Goal: Transaction & Acquisition: Purchase product/service

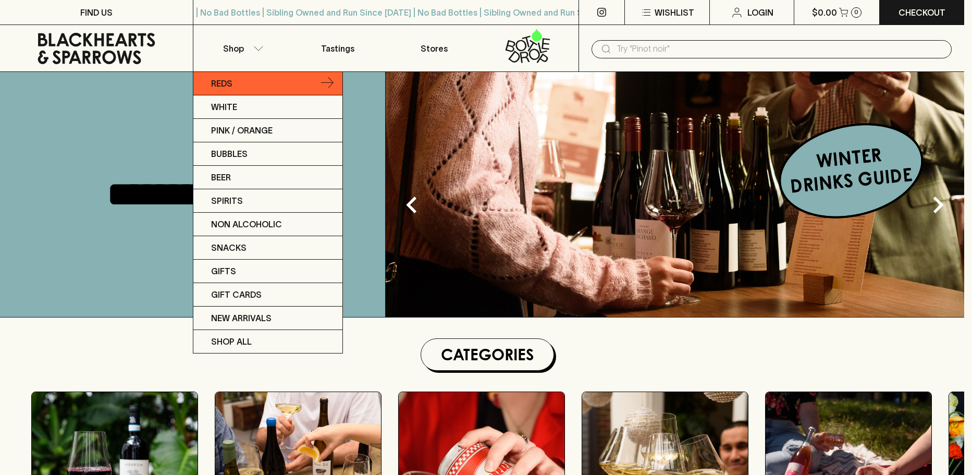
click at [272, 84] on link "Reds" at bounding box center [267, 83] width 149 height 23
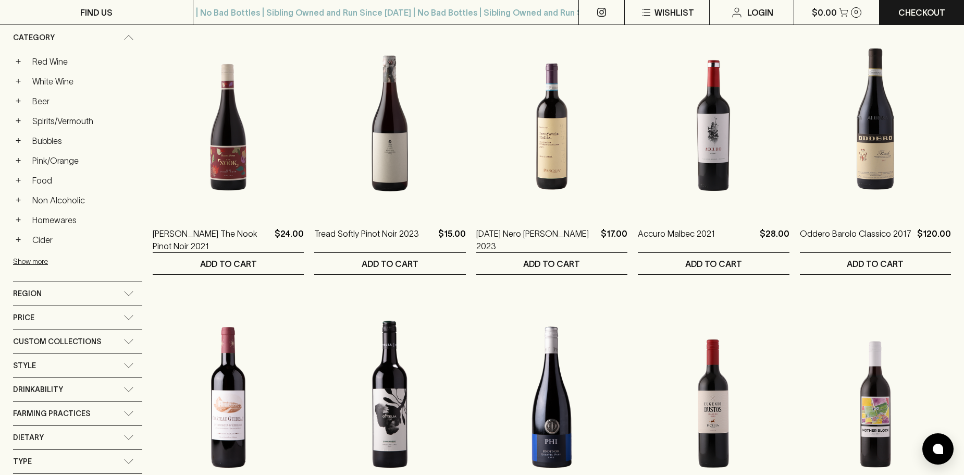
scroll to position [208, 0]
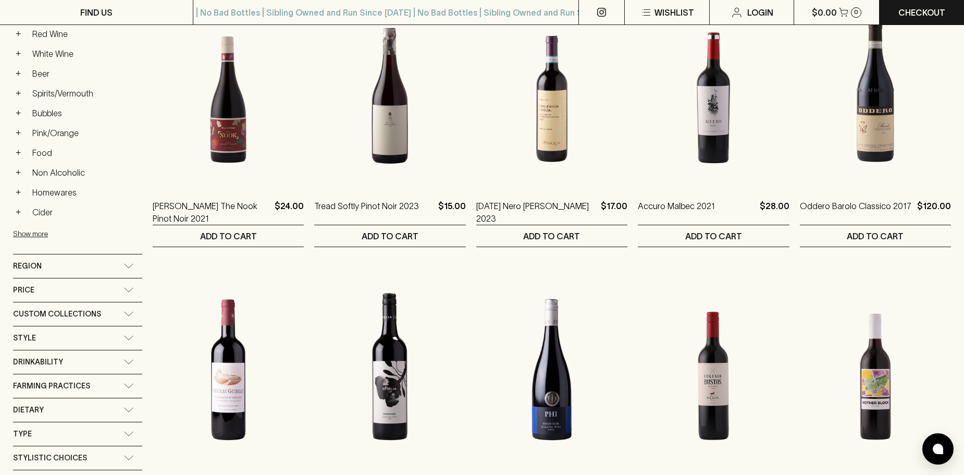
click at [59, 266] on div "Region" at bounding box center [68, 265] width 110 height 13
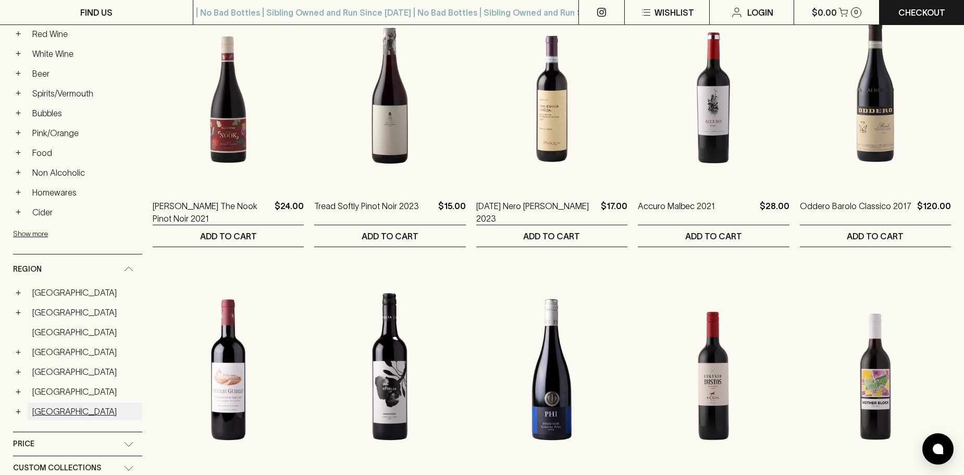
click at [44, 410] on link "[GEOGRAPHIC_DATA]" at bounding box center [85, 411] width 115 height 18
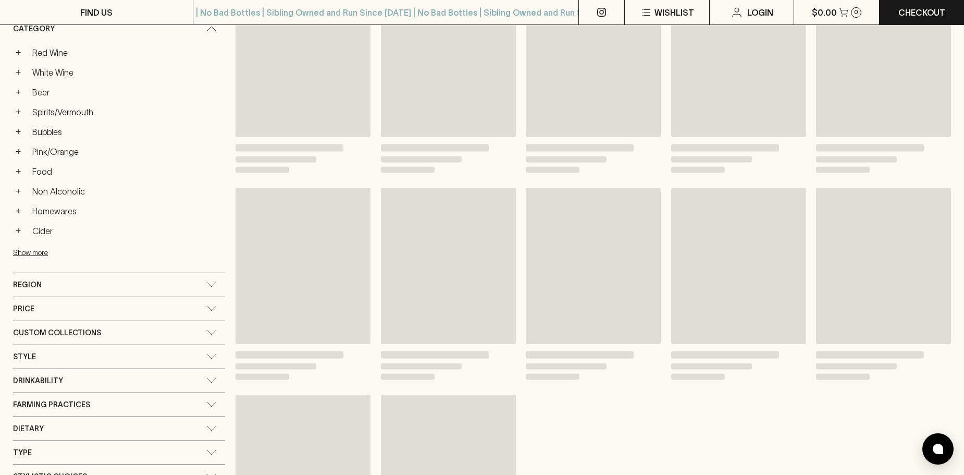
scroll to position [227, 0]
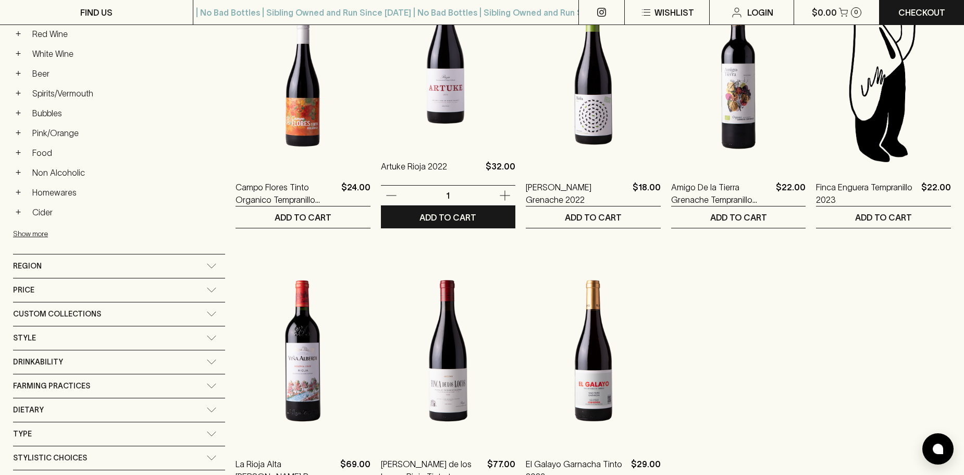
click at [439, 141] on img at bounding box center [448, 53] width 135 height 182
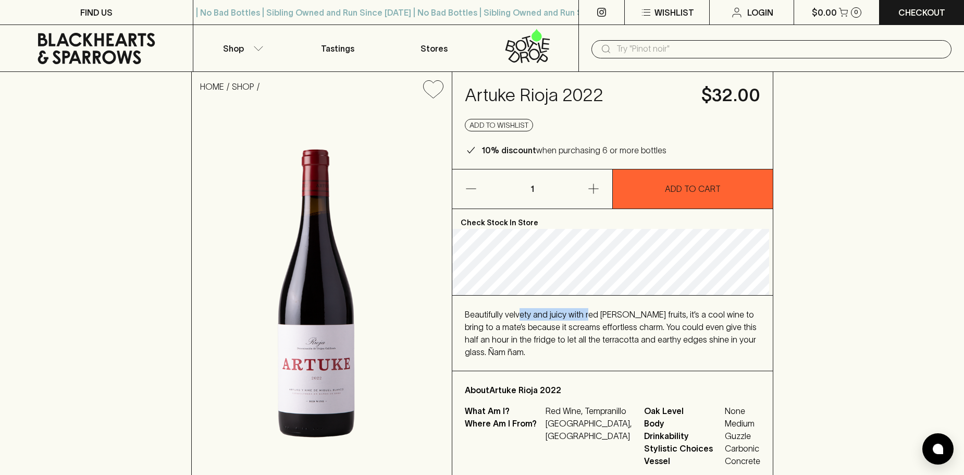
drag, startPoint x: 537, startPoint y: 318, endPoint x: 587, endPoint y: 318, distance: 50.5
click at [587, 318] on span "Beautifully velvety and juicy with red [PERSON_NAME] fruits, it’s a cool wine t…" at bounding box center [611, 332] width 292 height 47
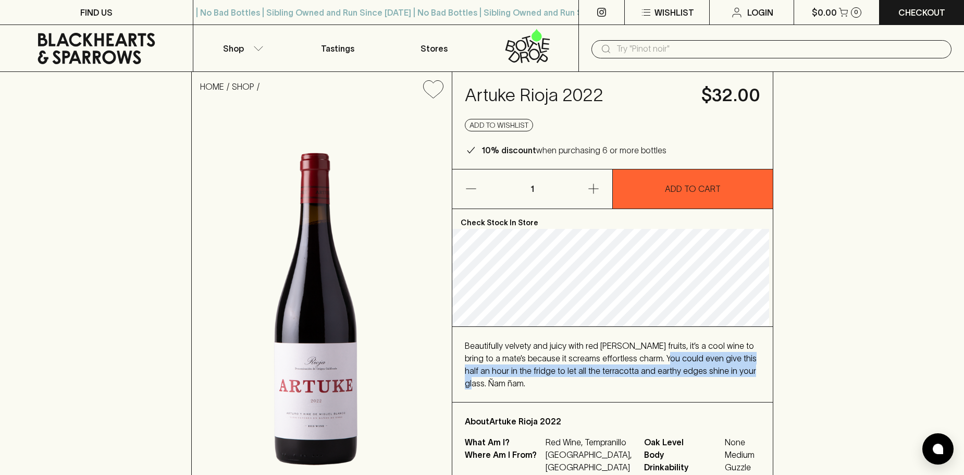
drag, startPoint x: 658, startPoint y: 359, endPoint x: 757, endPoint y: 376, distance: 99.9
click at [757, 376] on div "Beautifully velvety and juicy with red [PERSON_NAME] fruits, it’s a cool wine t…" at bounding box center [612, 364] width 295 height 50
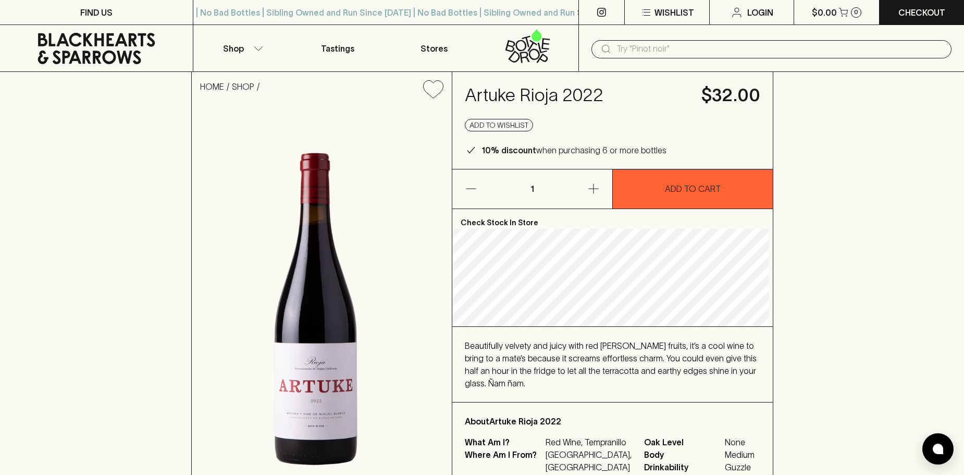
click at [517, 377] on div "Beautifully velvety and juicy with red [PERSON_NAME] fruits, it’s a cool wine t…" at bounding box center [612, 364] width 295 height 50
drag, startPoint x: 536, startPoint y: 374, endPoint x: 631, endPoint y: 374, distance: 95.9
click at [631, 374] on span "Beautifully velvety and juicy with red [PERSON_NAME] fruits, it’s a cool wine t…" at bounding box center [611, 364] width 292 height 47
drag, startPoint x: 637, startPoint y: 373, endPoint x: 627, endPoint y: 331, distance: 43.0
click at [640, 372] on span "Beautifully velvety and juicy with red [PERSON_NAME] fruits, it’s a cool wine t…" at bounding box center [611, 364] width 292 height 47
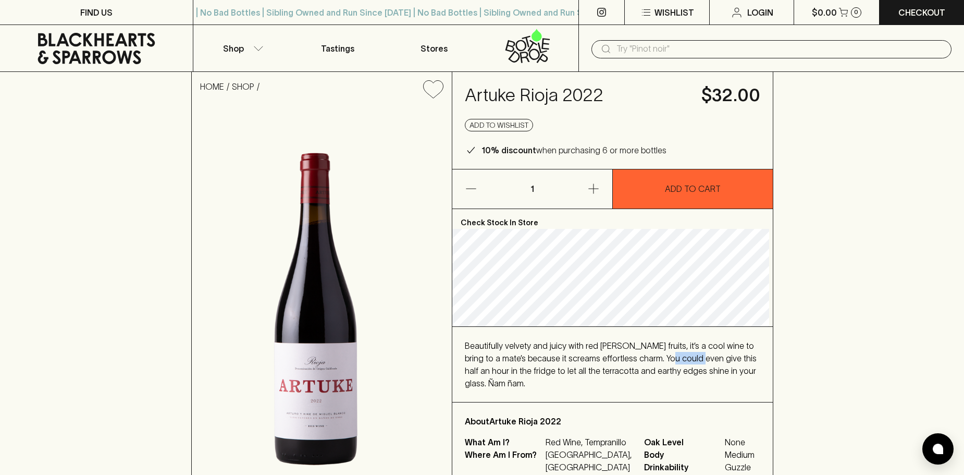
drag, startPoint x: 662, startPoint y: 358, endPoint x: 695, endPoint y: 355, distance: 32.9
click at [695, 355] on span "Beautifully velvety and juicy with red [PERSON_NAME] fruits, it’s a cool wine t…" at bounding box center [611, 364] width 292 height 47
drag, startPoint x: 506, startPoint y: 372, endPoint x: 529, endPoint y: 372, distance: 22.9
click at [529, 372] on span "Beautifully velvety and juicy with red [PERSON_NAME] fruits, it’s a cool wine t…" at bounding box center [611, 364] width 292 height 47
click at [602, 363] on div "Beautifully velvety and juicy with red [PERSON_NAME] fruits, it’s a cool wine t…" at bounding box center [612, 364] width 295 height 50
